Goal: Task Accomplishment & Management: Manage account settings

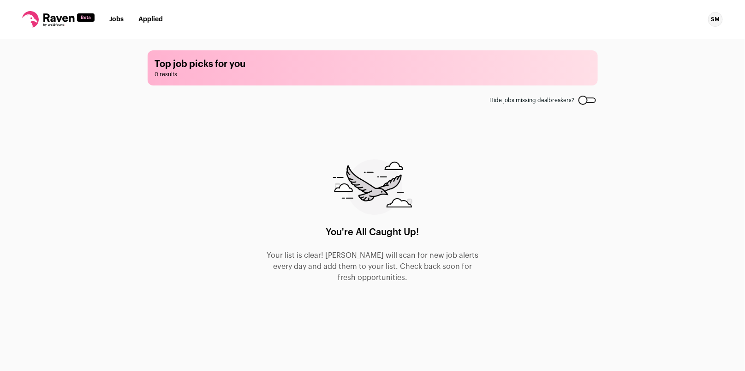
click at [584, 102] on div at bounding box center [588, 100] width 18 height 6
click at [589, 102] on div at bounding box center [588, 100] width 18 height 6
click at [113, 21] on link "Jobs" at bounding box center [116, 19] width 14 height 6
click at [115, 20] on link "Jobs" at bounding box center [116, 19] width 14 height 6
click at [148, 19] on link "Applied" at bounding box center [150, 19] width 24 height 6
